Goal: Information Seeking & Learning: Learn about a topic

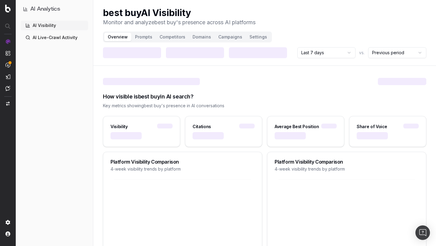
click at [174, 36] on button "Competitors" at bounding box center [172, 37] width 33 height 8
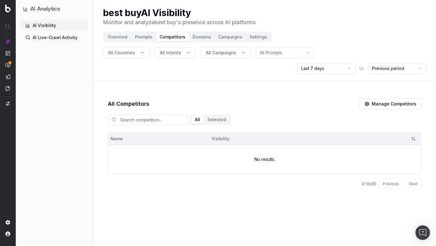
click at [349, 68] on html "AI Analytics AI Visibility AI Live-Crawl Activity best buy AI Visibility Monito…" at bounding box center [218, 123] width 436 height 246
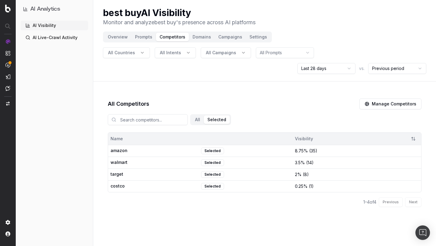
click at [205, 72] on div "best buy AI Visibility Monitor and analyze best buy 's presence across AI platf…" at bounding box center [264, 113] width 343 height 226
click at [154, 151] on span "amazon" at bounding box center [154, 150] width 89 height 7
